Goal: Information Seeking & Learning: Learn about a topic

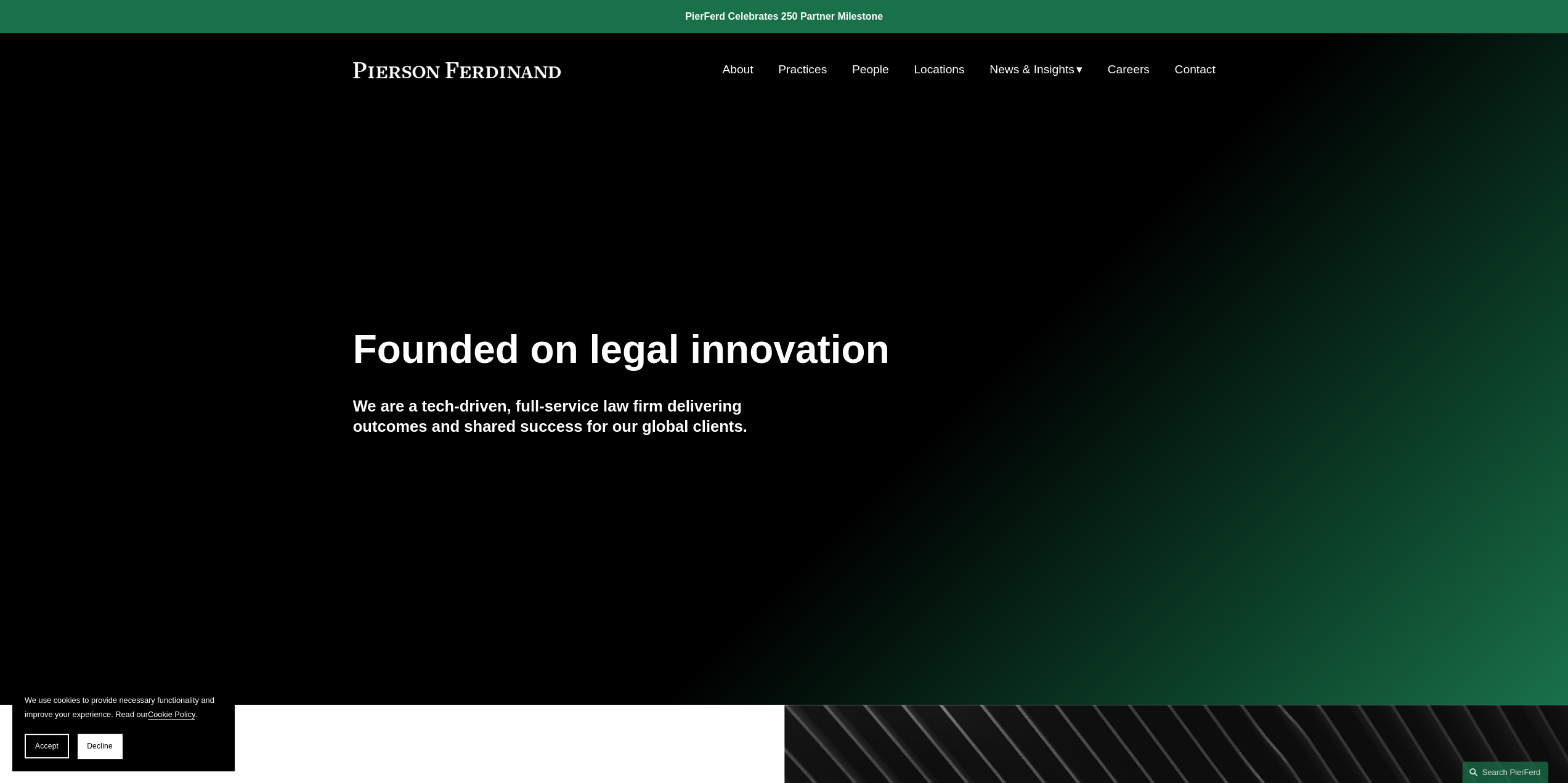
click at [872, 64] on link "People" at bounding box center [871, 69] width 37 height 24
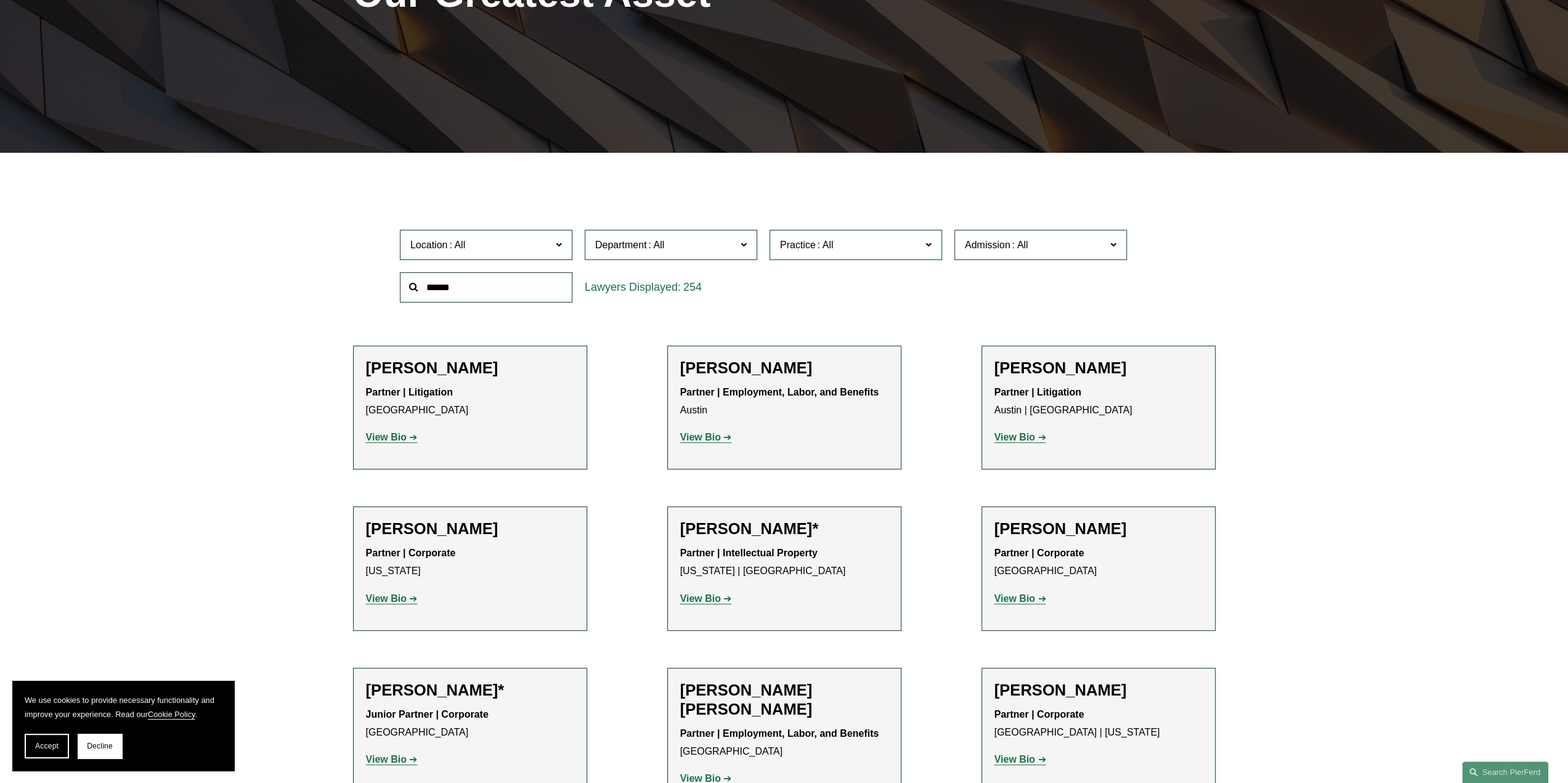
scroll to position [246, 0]
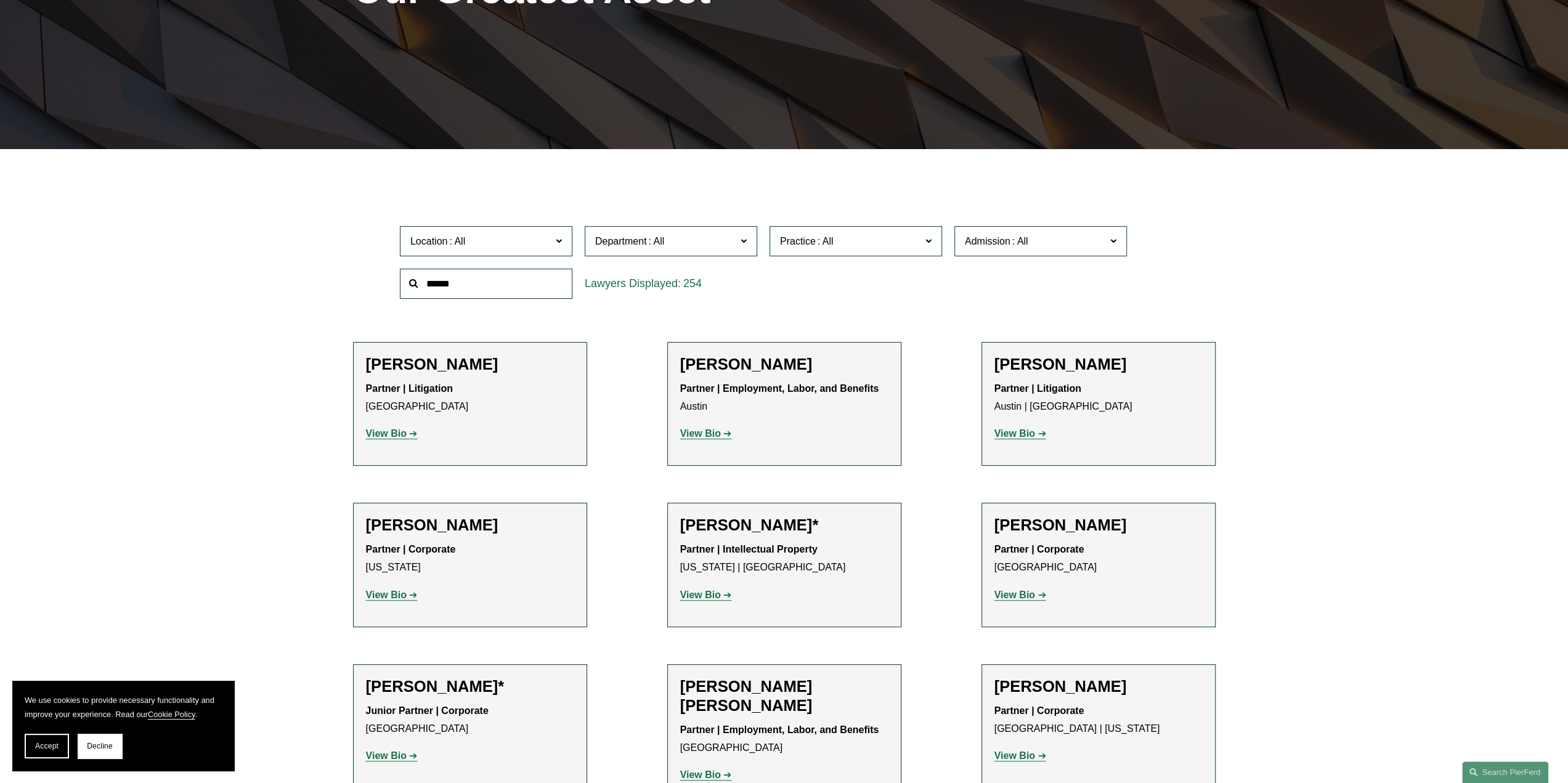
click at [490, 280] on input "text" at bounding box center [486, 283] width 173 height 30
type input "**********"
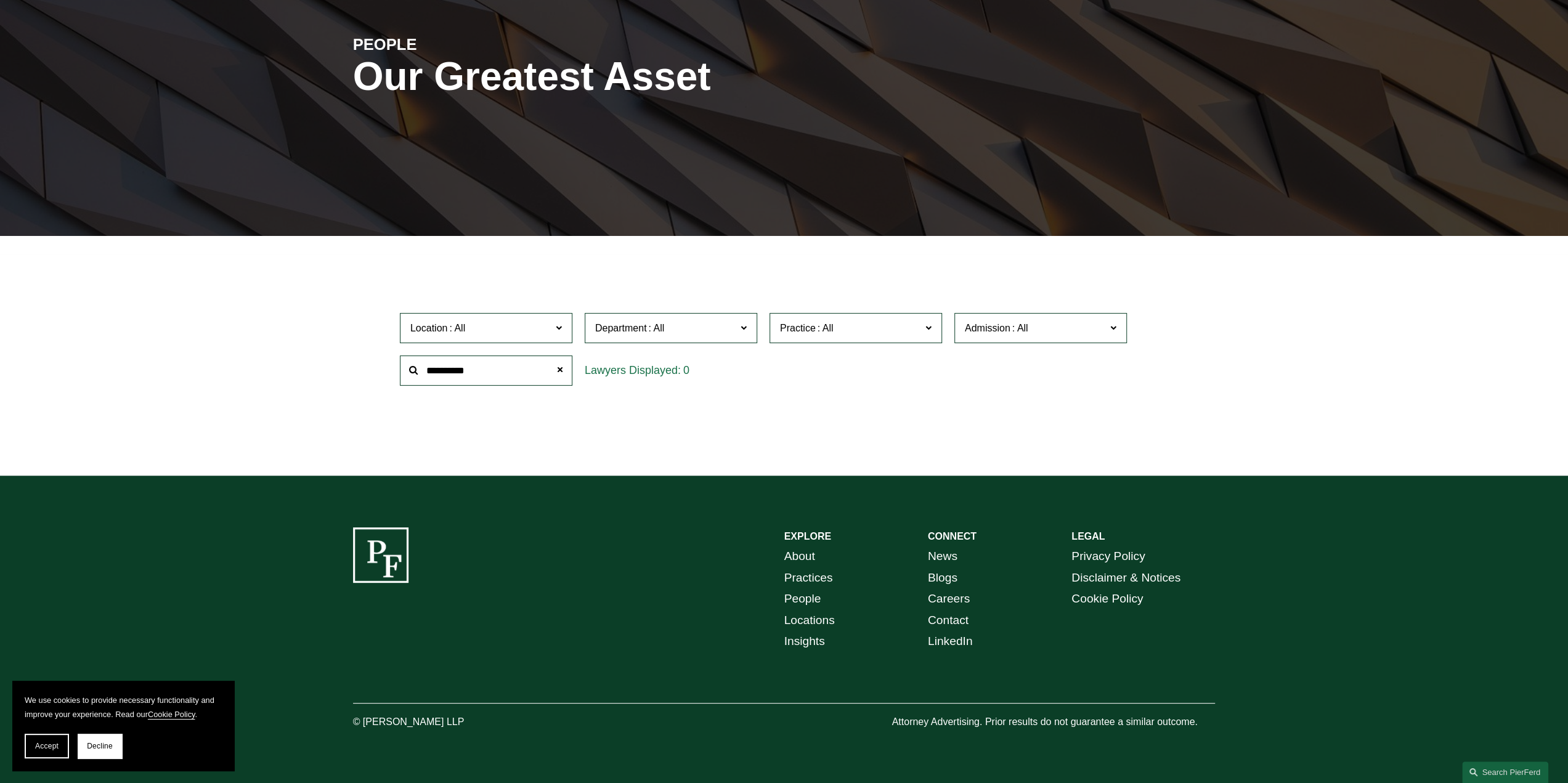
scroll to position [160, 0]
click at [570, 370] on span at bounding box center [560, 370] width 25 height 25
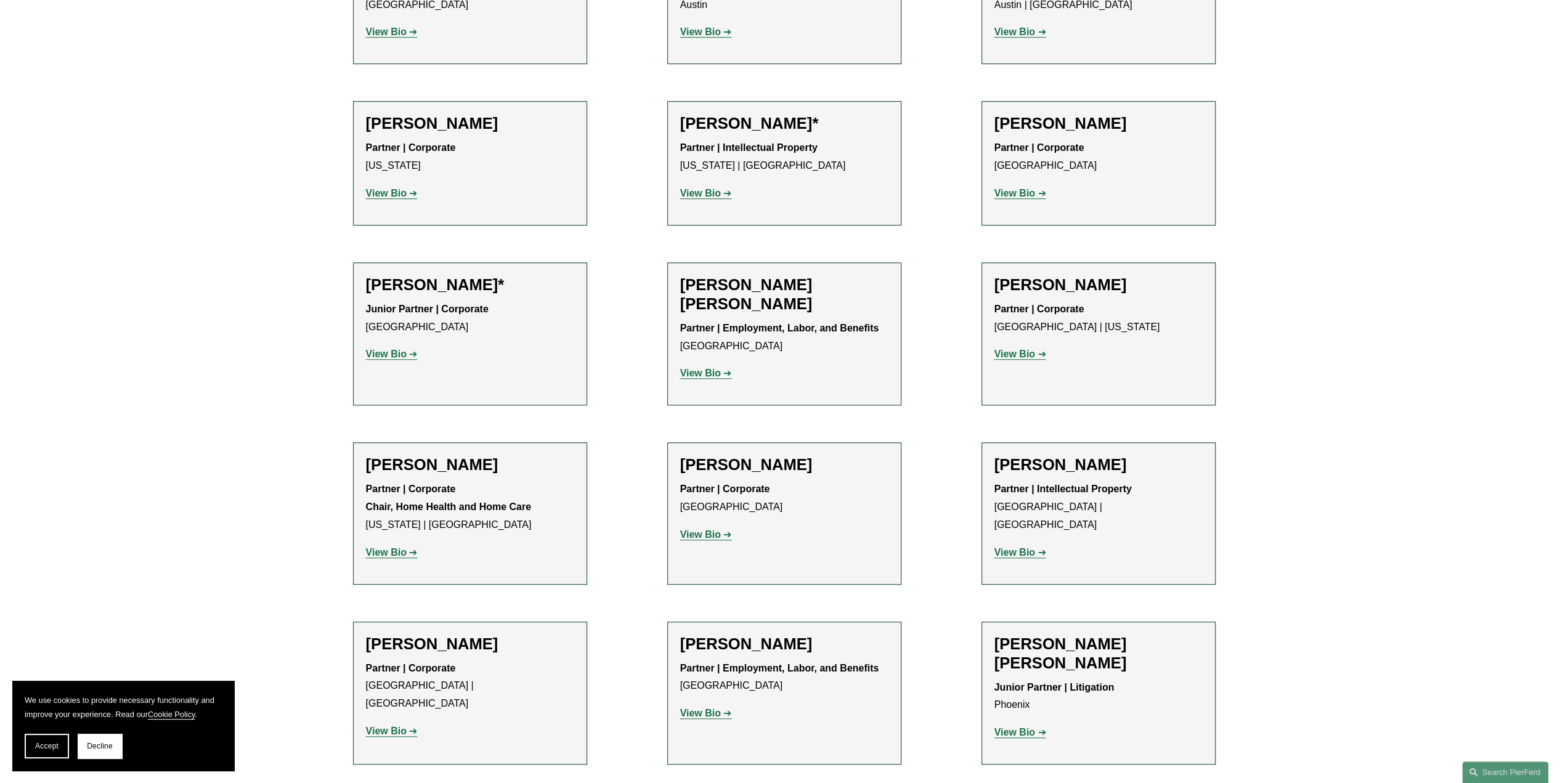
scroll to position [653, 0]
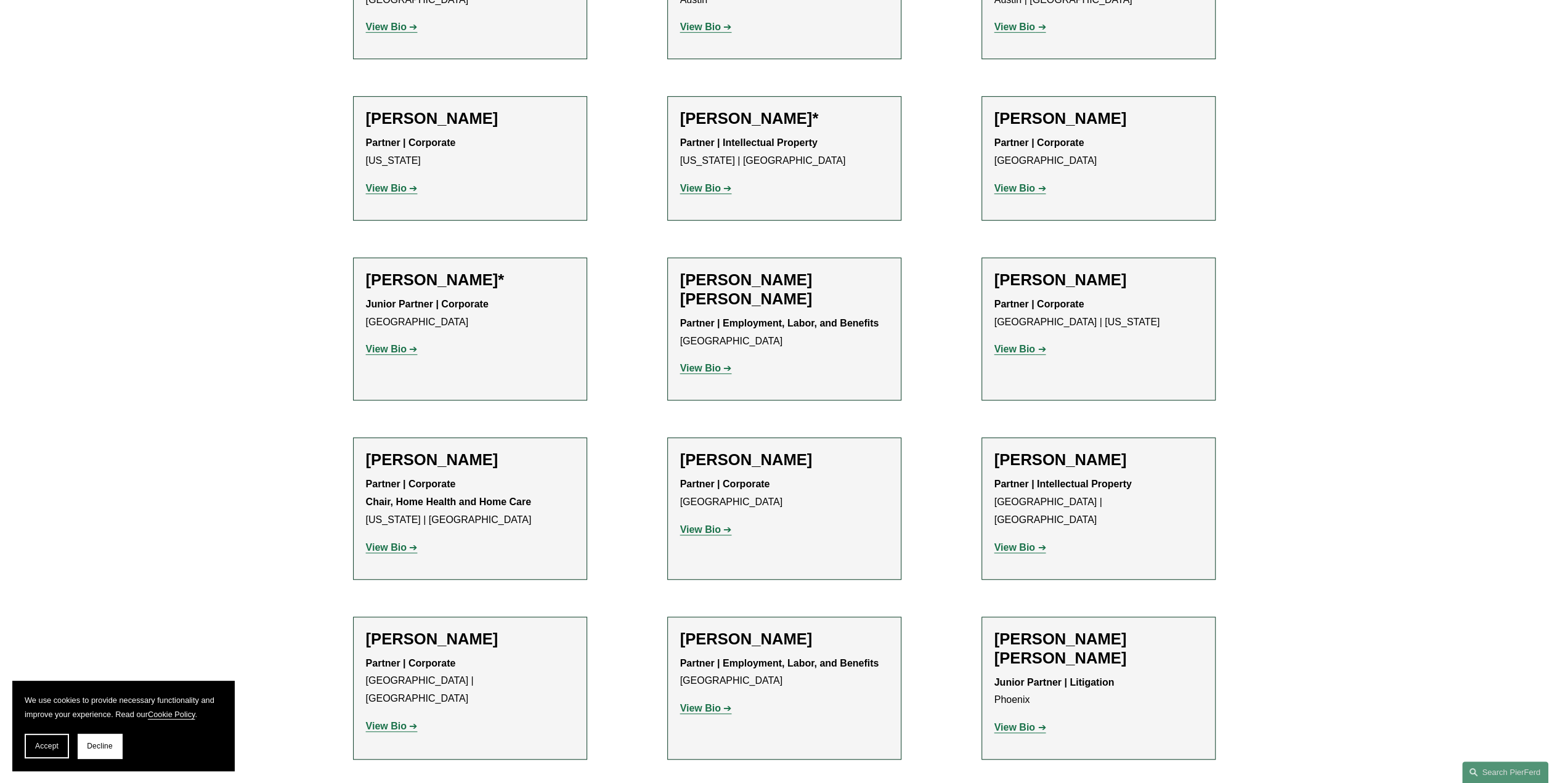
click at [1022, 281] on h2 "[PERSON_NAME]" at bounding box center [1098, 280] width 208 height 19
click at [1017, 357] on p "View Bio" at bounding box center [1098, 349] width 208 height 18
click at [1015, 349] on strong "View Bio" at bounding box center [1015, 349] width 41 height 10
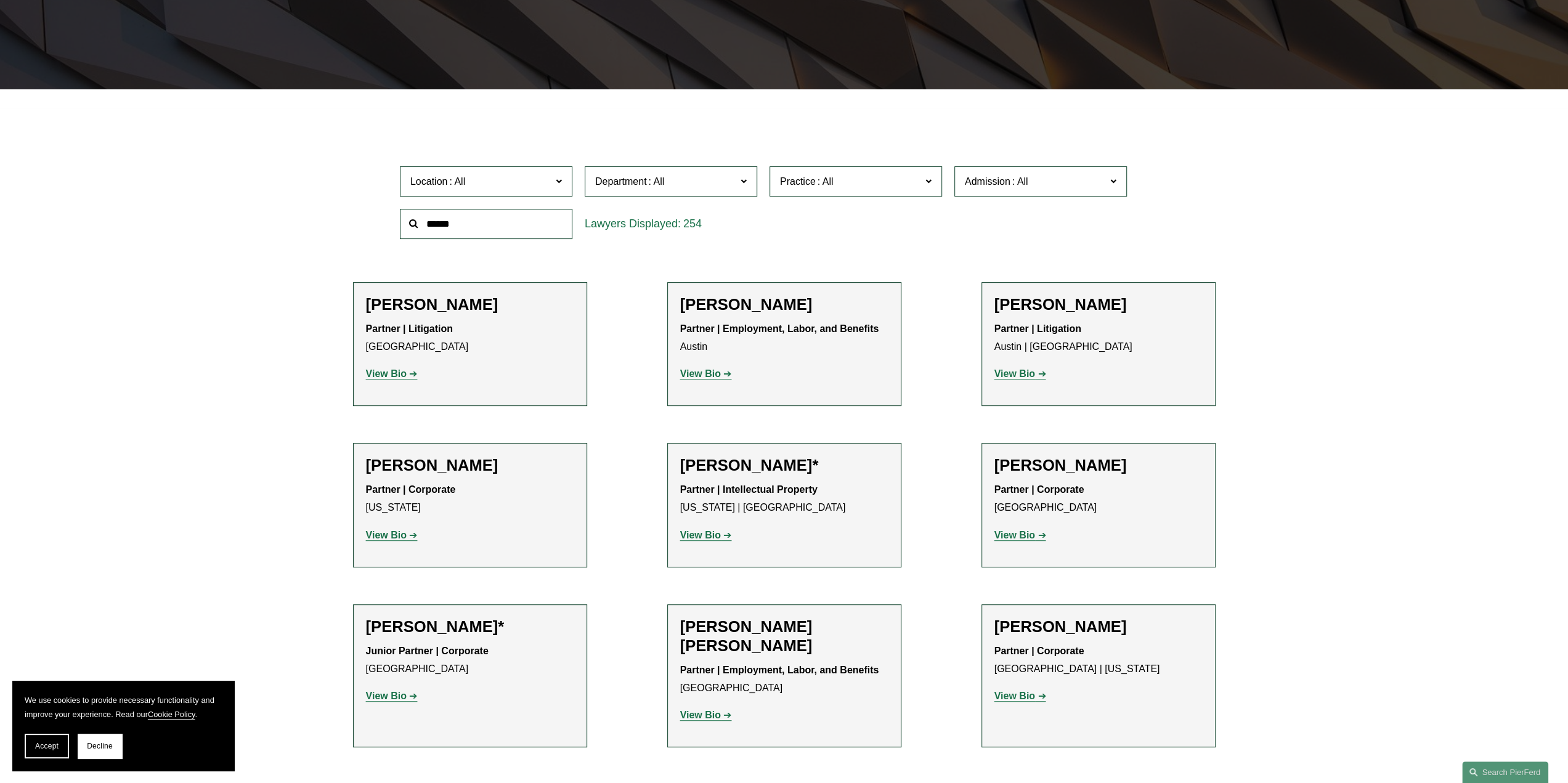
scroll to position [308, 0]
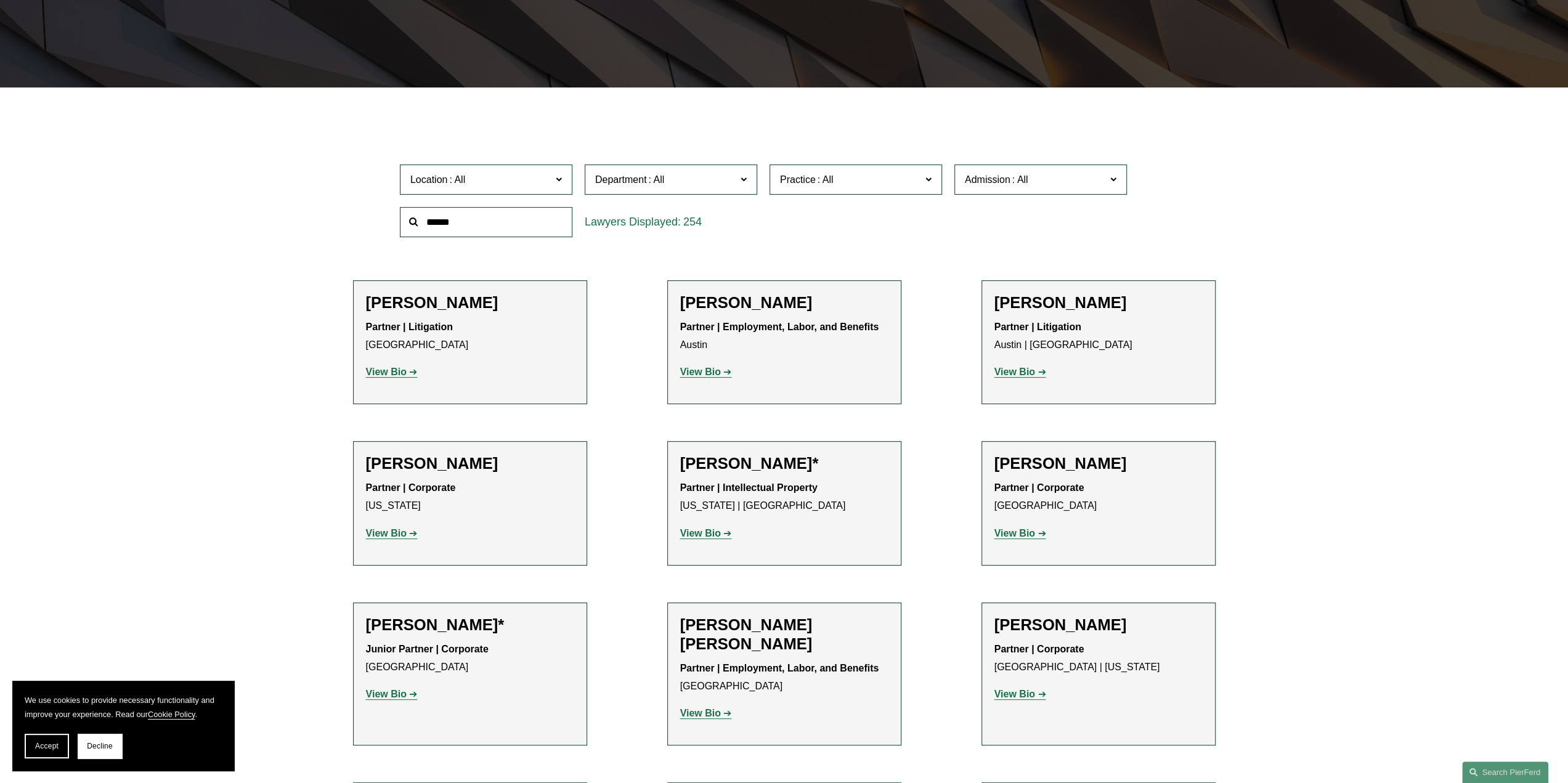
click at [494, 237] on input "text" at bounding box center [486, 222] width 173 height 30
type input "******"
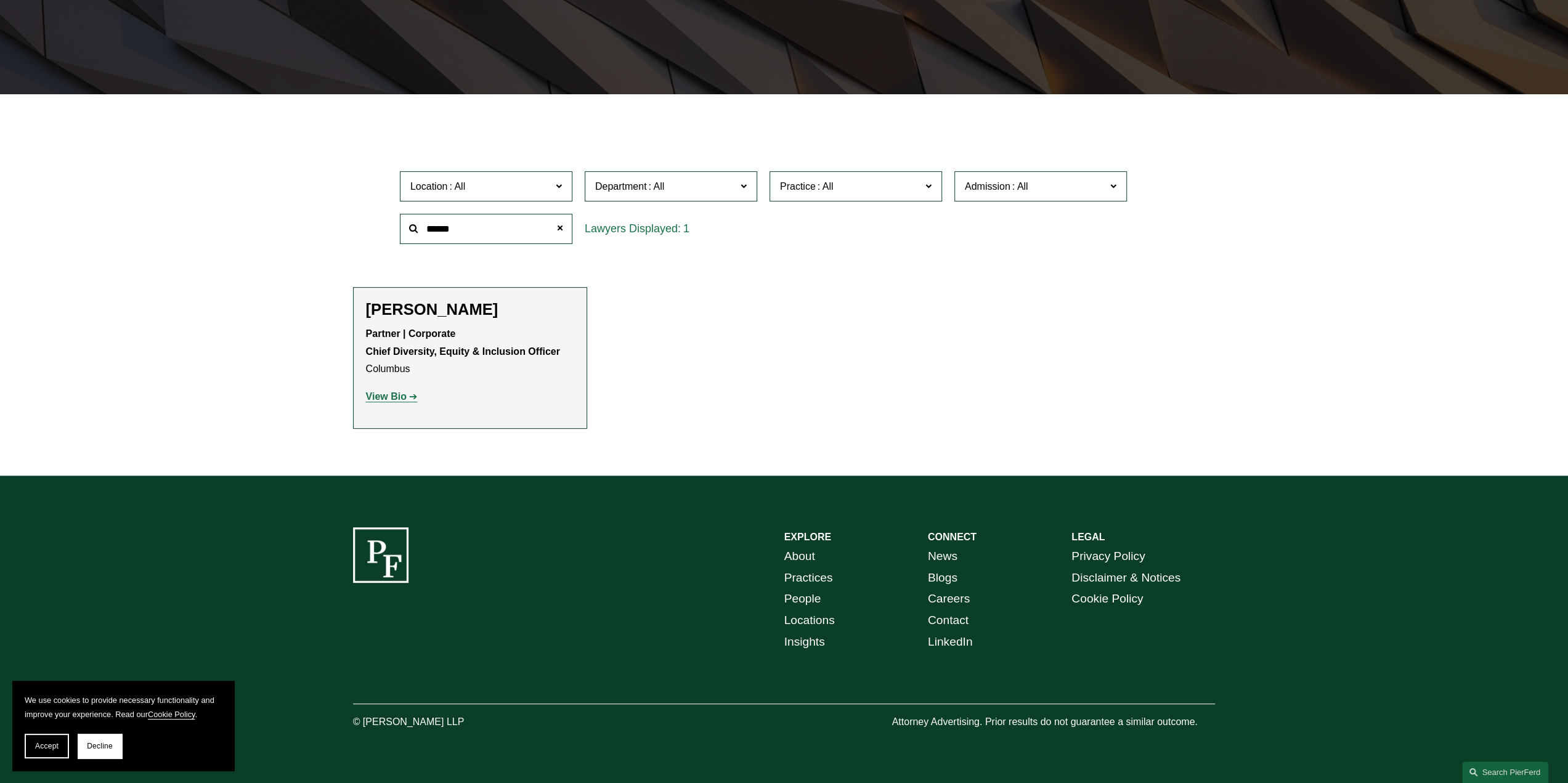
click at [383, 395] on strong "View Bio" at bounding box center [386, 397] width 41 height 10
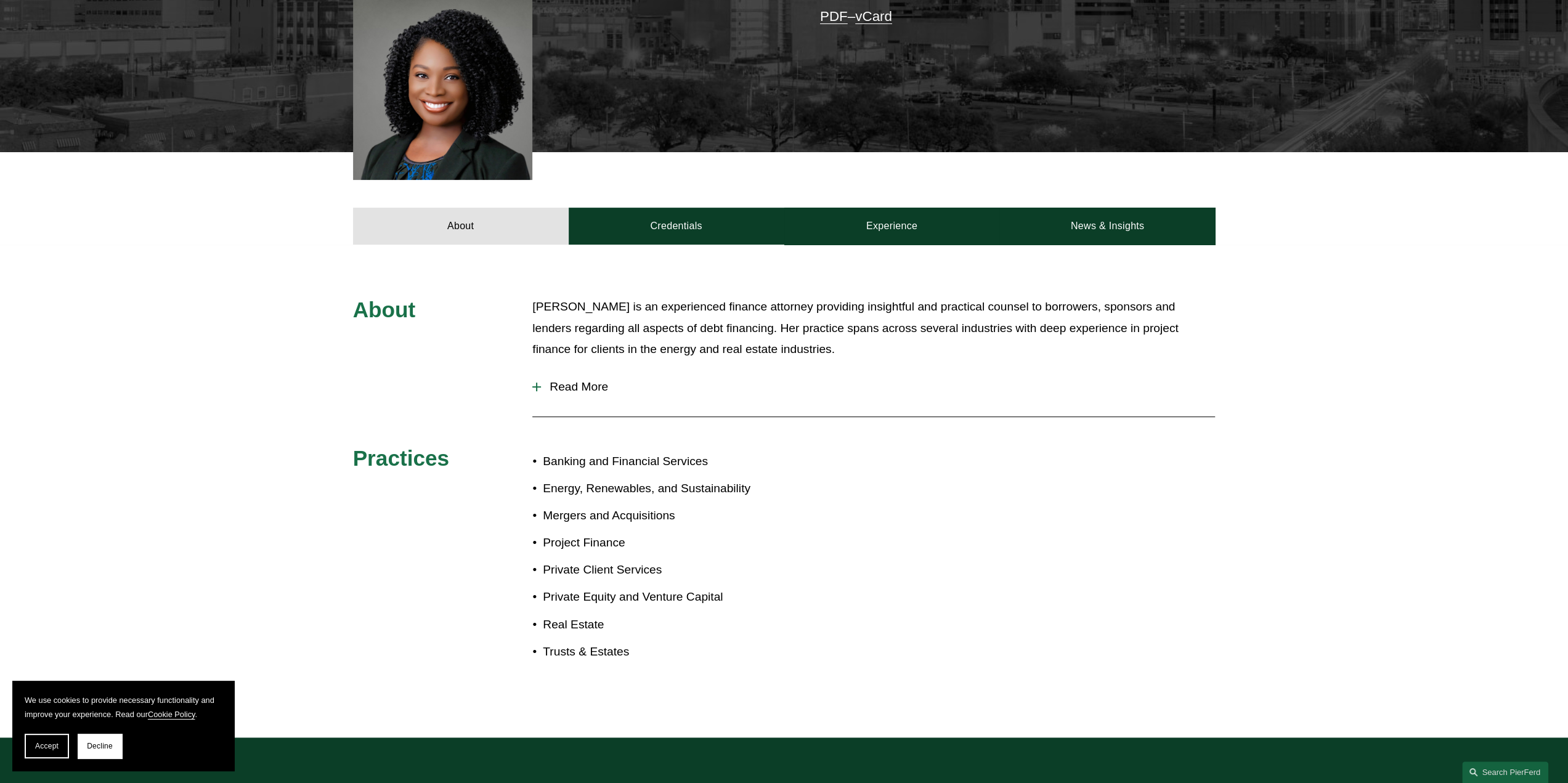
scroll to position [370, 0]
